Goal: Task Accomplishment & Management: Complete application form

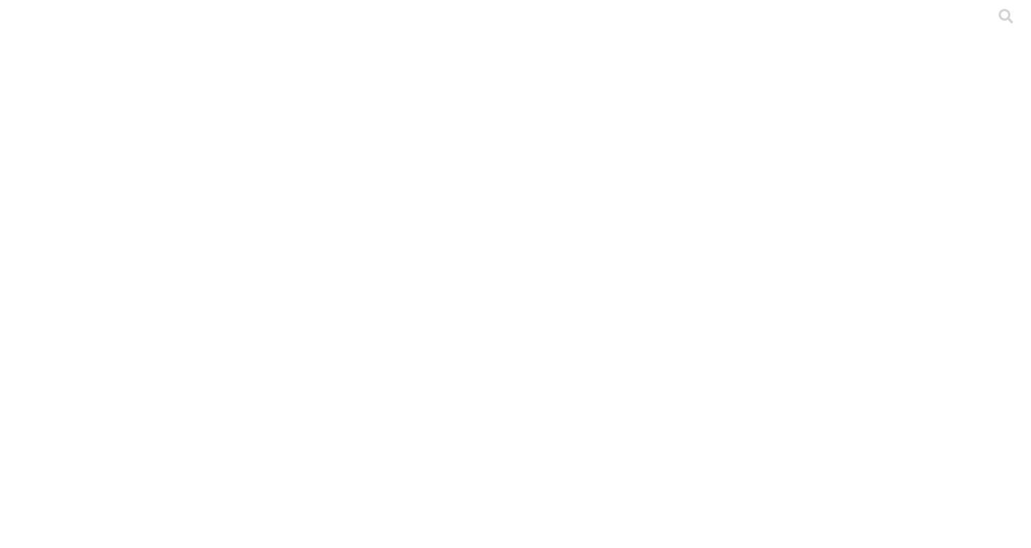
type input "[PERSON_NAME]"
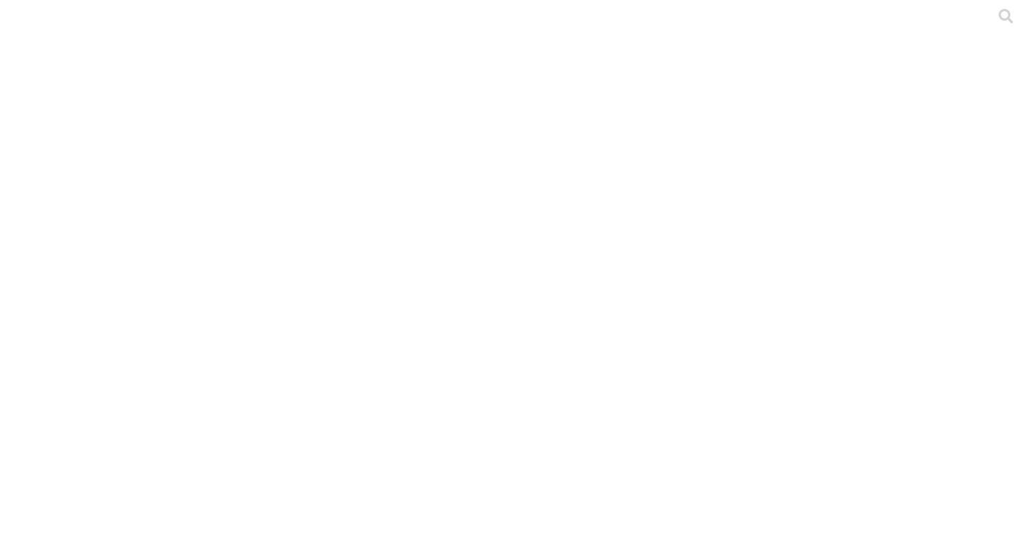
type input "[PERSON_NAME]"
